Goal: Task Accomplishment & Management: Use online tool/utility

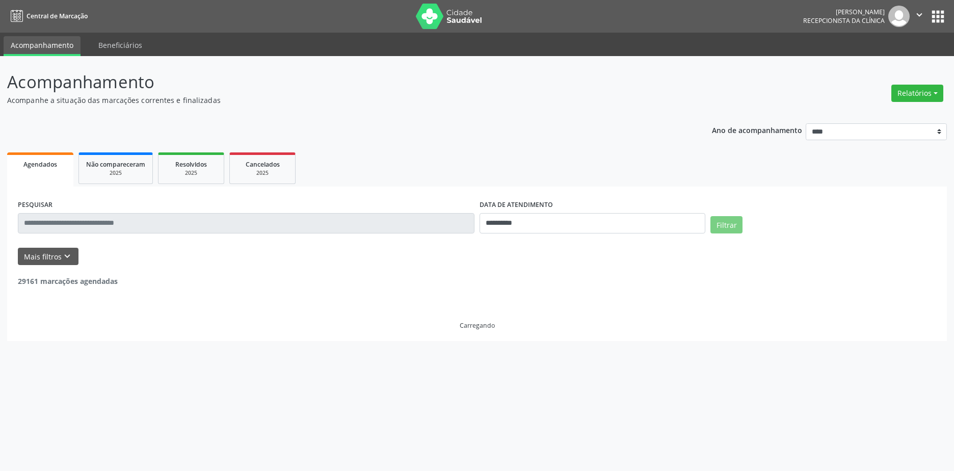
click at [905, 98] on button "Relatórios" at bounding box center [917, 93] width 52 height 17
click at [887, 115] on link "Agendamentos" at bounding box center [889, 115] width 110 height 14
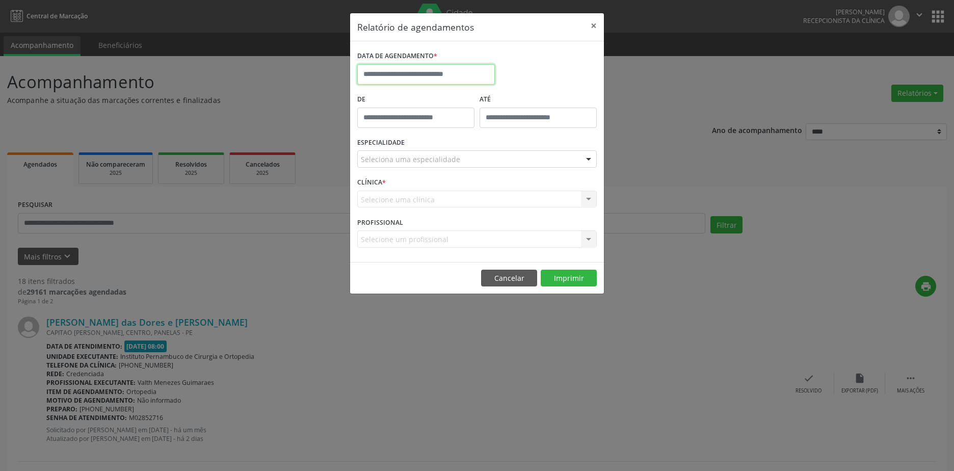
click at [427, 77] on input "text" at bounding box center [426, 74] width 138 height 20
click at [390, 227] on span "1" at bounding box center [390, 230] width 20 height 20
type input "**********"
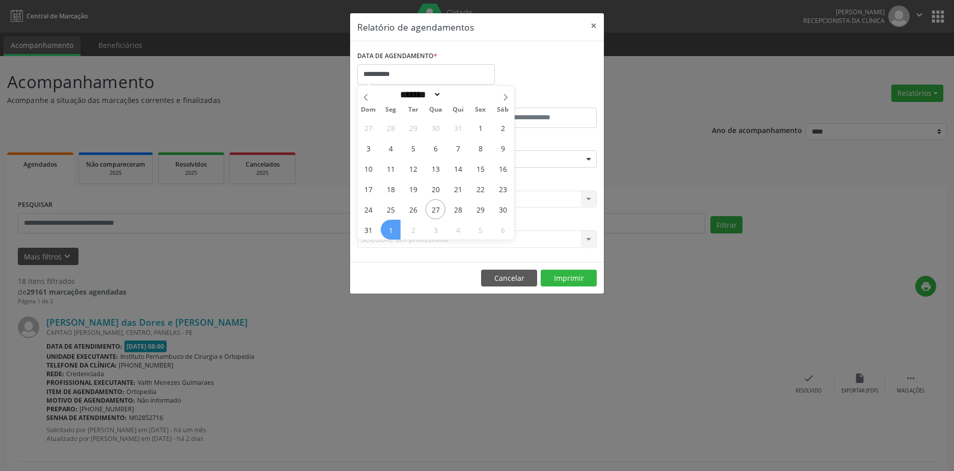
click at [390, 227] on span "1" at bounding box center [390, 230] width 20 height 20
click at [431, 151] on div "Seleciona uma especialidade" at bounding box center [476, 158] width 239 height 17
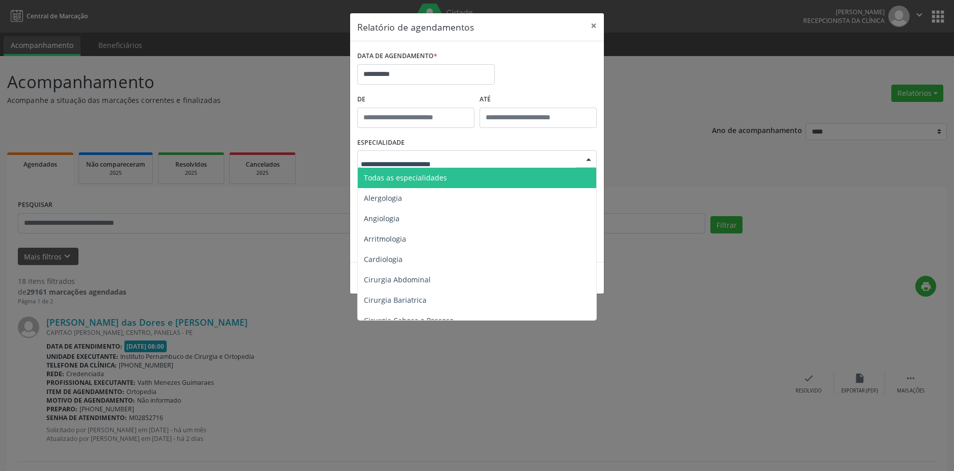
click at [423, 173] on span "Todas as especialidades" at bounding box center [405, 178] width 83 height 10
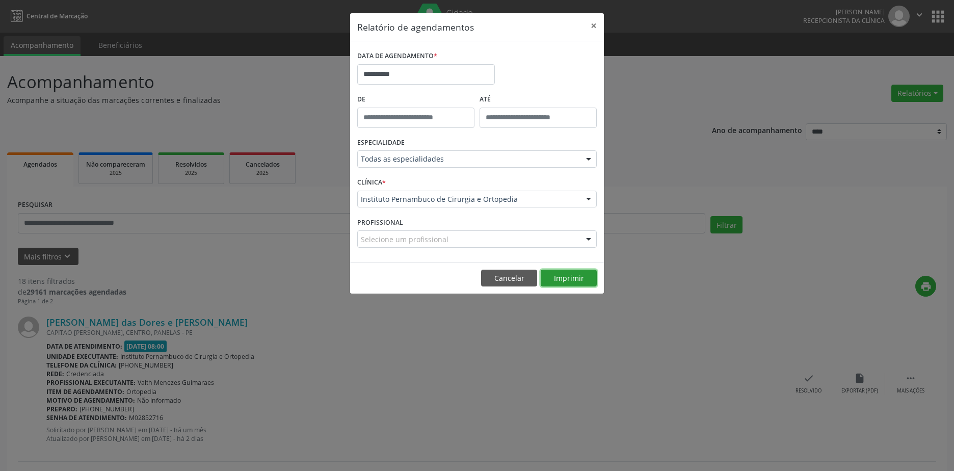
click at [571, 278] on button "Imprimir" at bounding box center [568, 277] width 56 height 17
